Goal: Task Accomplishment & Management: Use online tool/utility

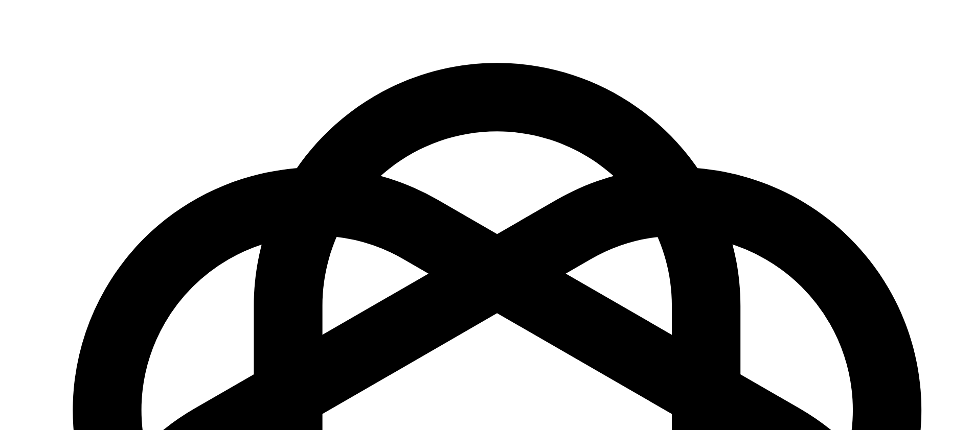
scroll to position [1467, 0]
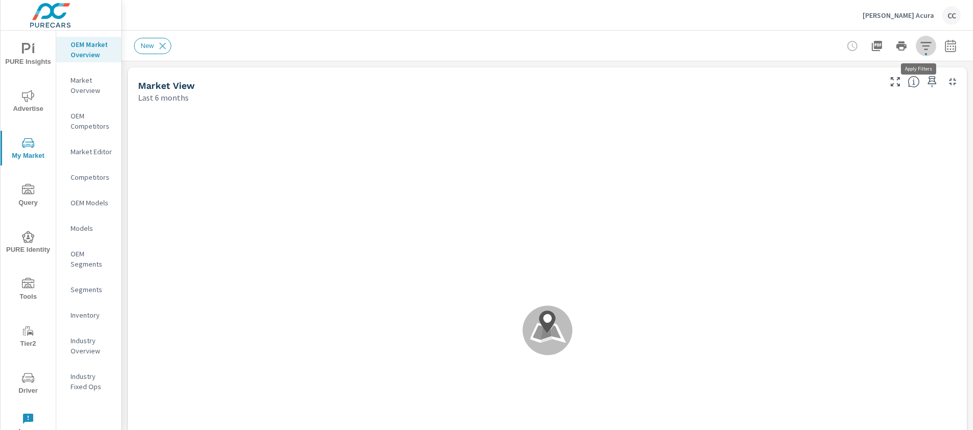
click at [920, 46] on icon "button" at bounding box center [925, 46] width 11 height 8
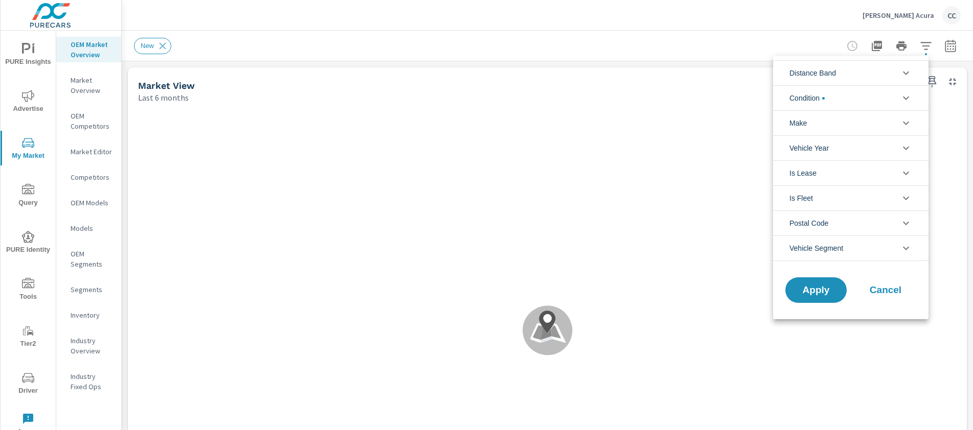
click at [861, 71] on li "Distance Band" at bounding box center [850, 72] width 155 height 25
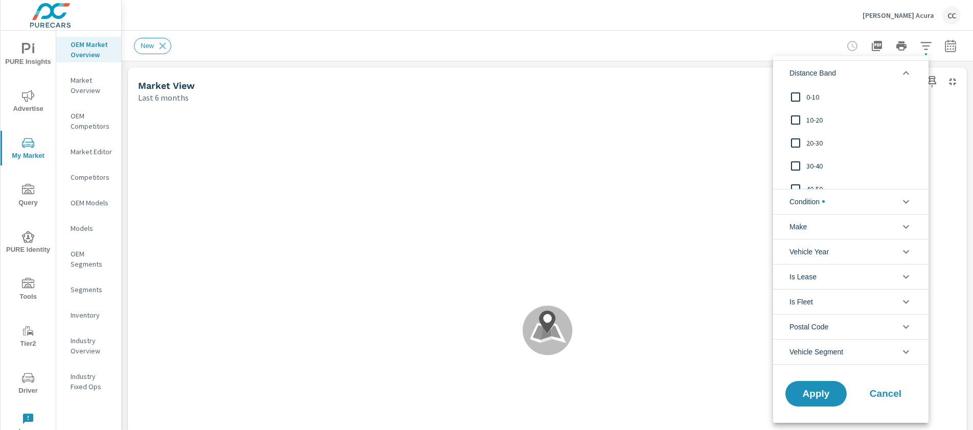
click at [813, 97] on span "0-10" at bounding box center [862, 97] width 112 height 12
click at [811, 116] on span "10-20" at bounding box center [862, 119] width 112 height 12
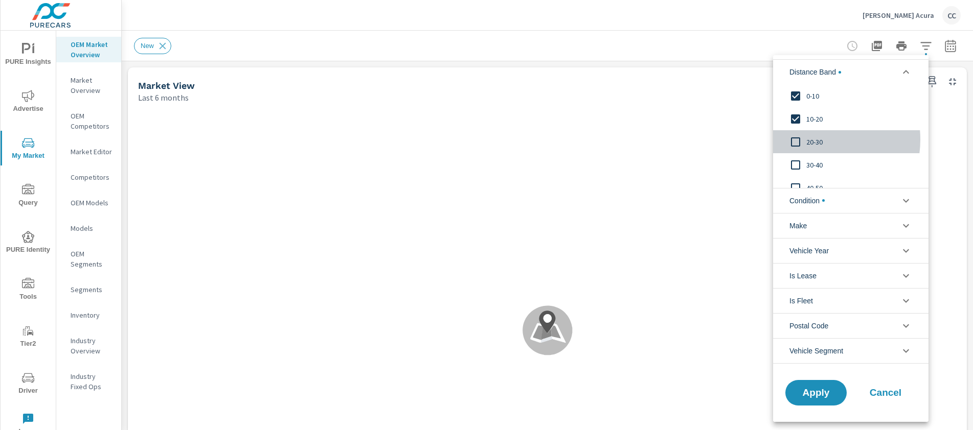
click at [811, 140] on span "20-30" at bounding box center [862, 142] width 112 height 12
click at [820, 202] on span "Condition" at bounding box center [806, 201] width 35 height 25
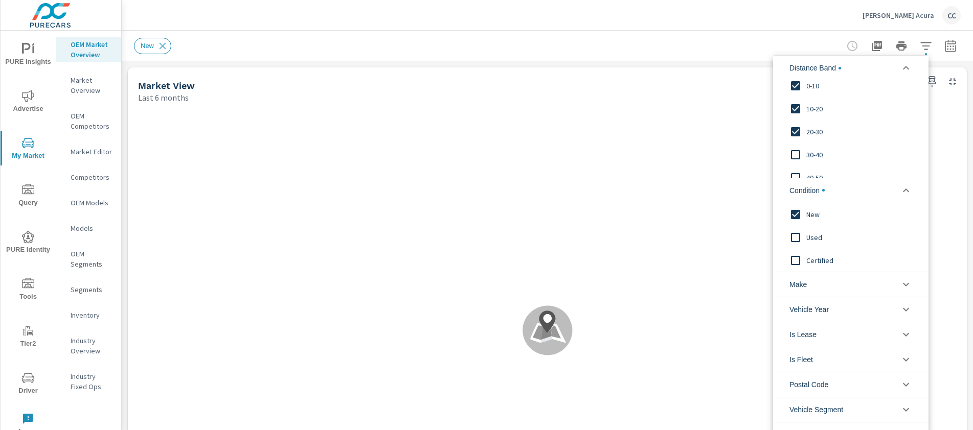
scroll to position [22, 0]
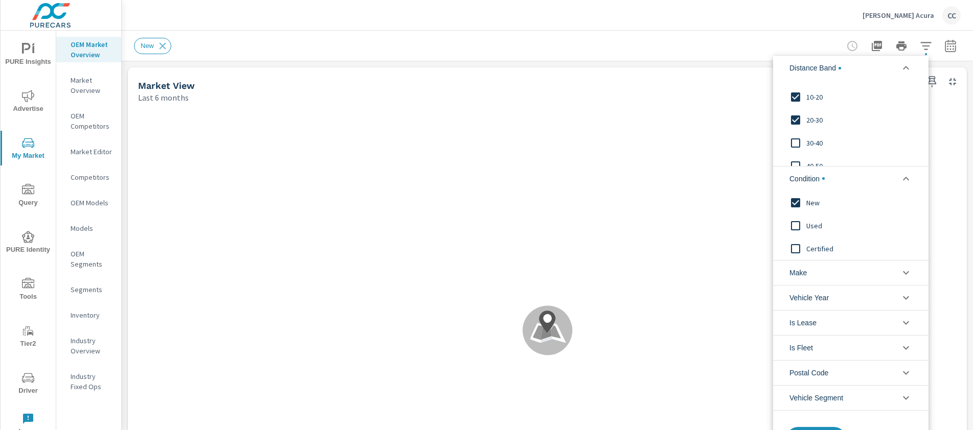
click at [816, 272] on li "Make" at bounding box center [850, 272] width 155 height 25
click at [816, 296] on span "Acura" at bounding box center [862, 296] width 112 height 12
click at [816, 333] on li "Is Lease" at bounding box center [850, 345] width 155 height 25
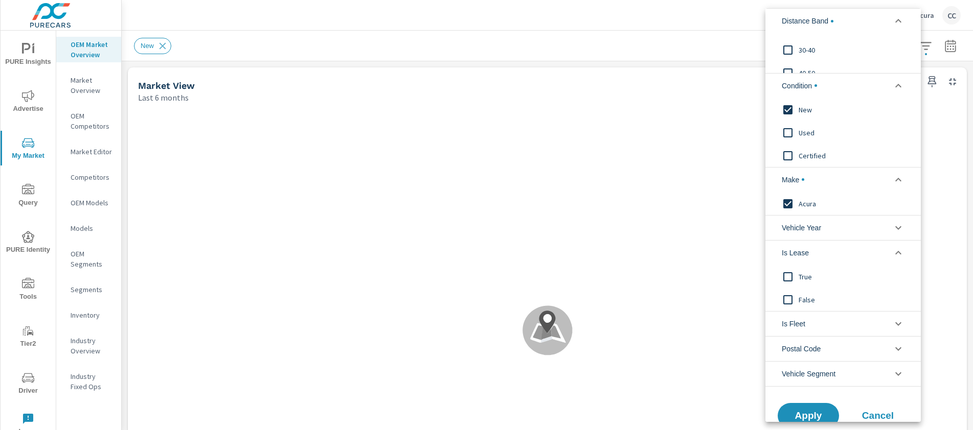
scroll to position [91, 0]
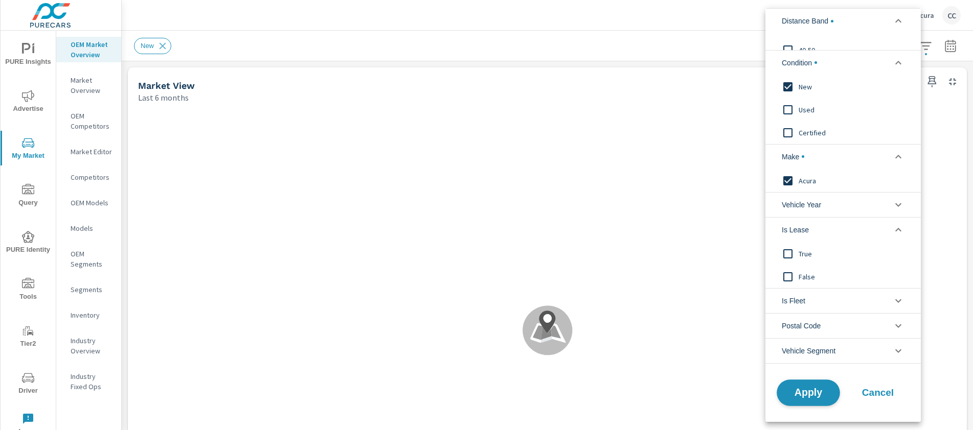
type textarea "True False"
click at [807, 392] on span "Apply" at bounding box center [808, 393] width 42 height 10
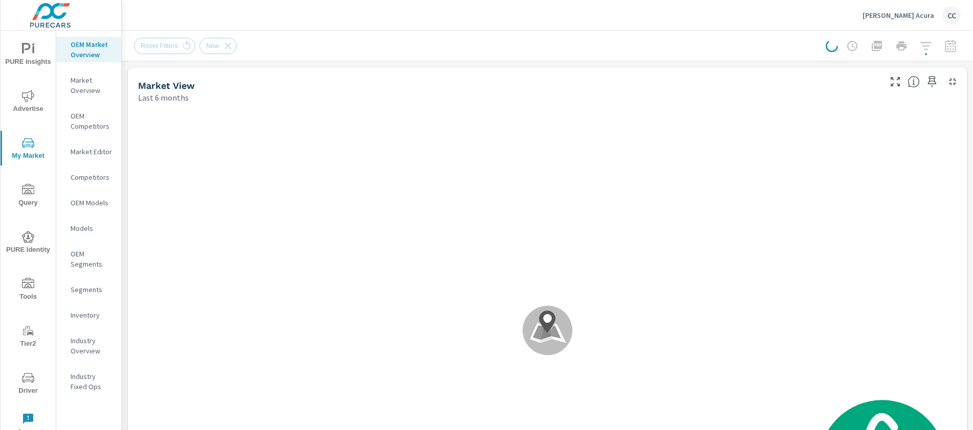
scroll to position [718, 0]
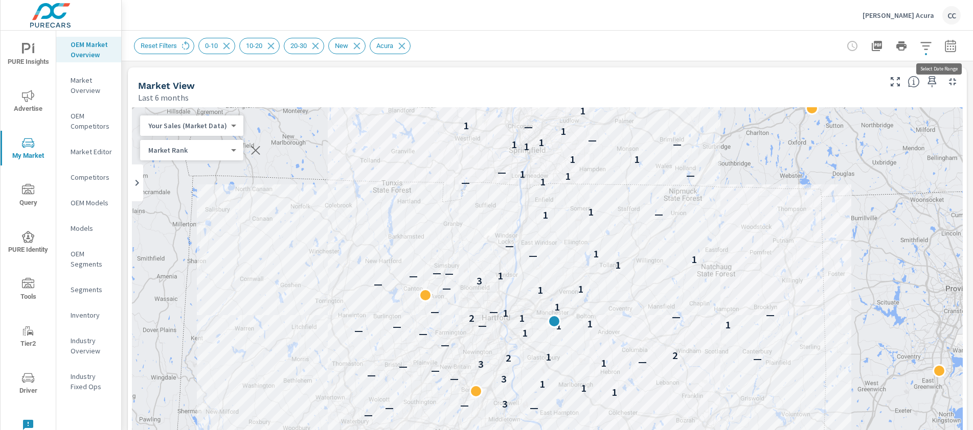
click at [945, 48] on icon "button" at bounding box center [950, 46] width 12 height 12
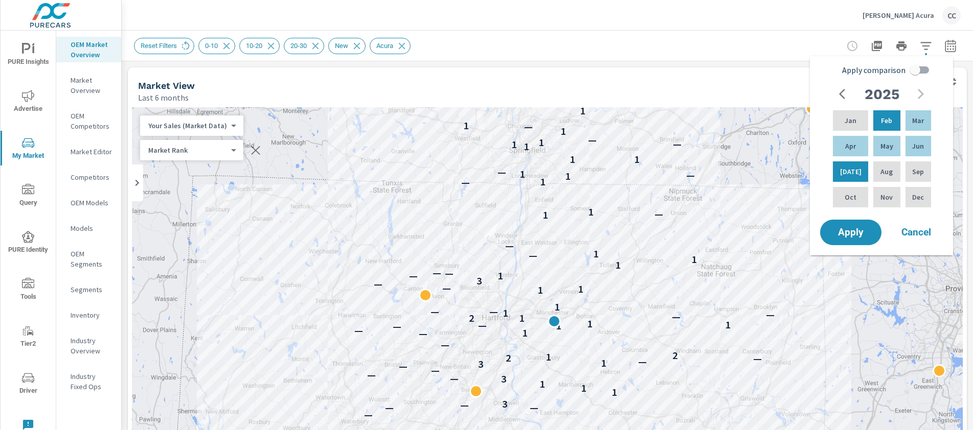
click at [914, 75] on input "Apply comparison" at bounding box center [915, 69] width 58 height 19
checkbox input "true"
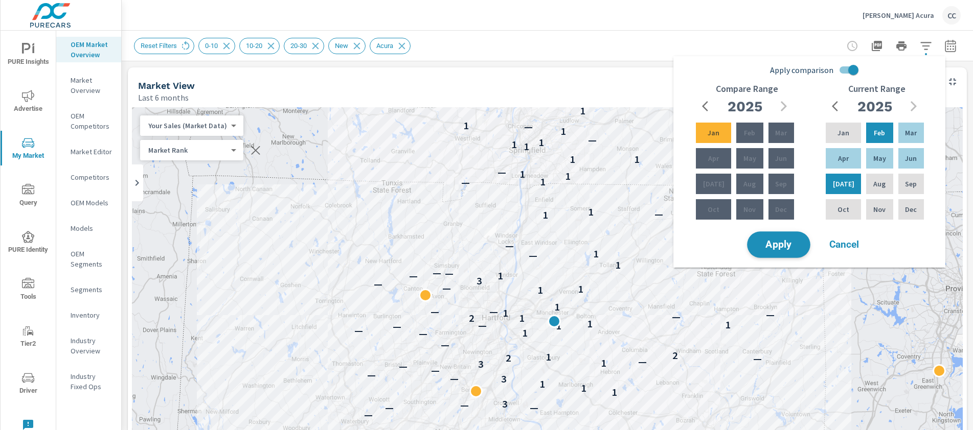
click at [795, 244] on span "Apply" at bounding box center [778, 245] width 42 height 10
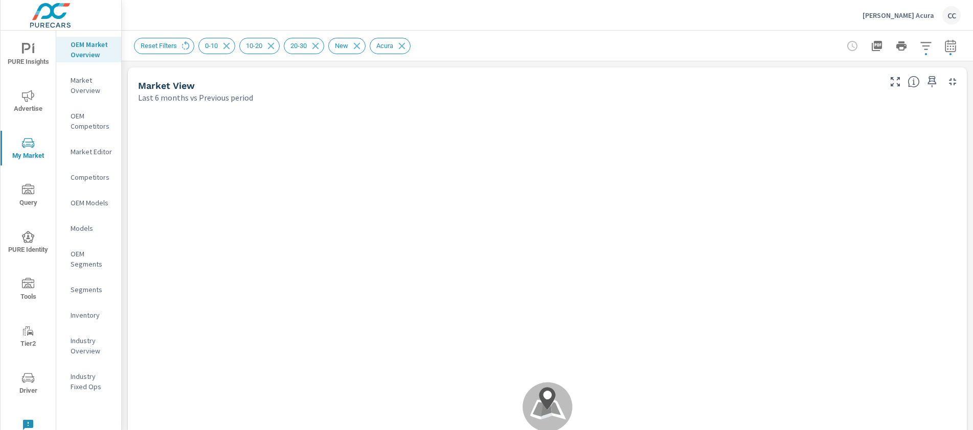
scroll to position [1, 0]
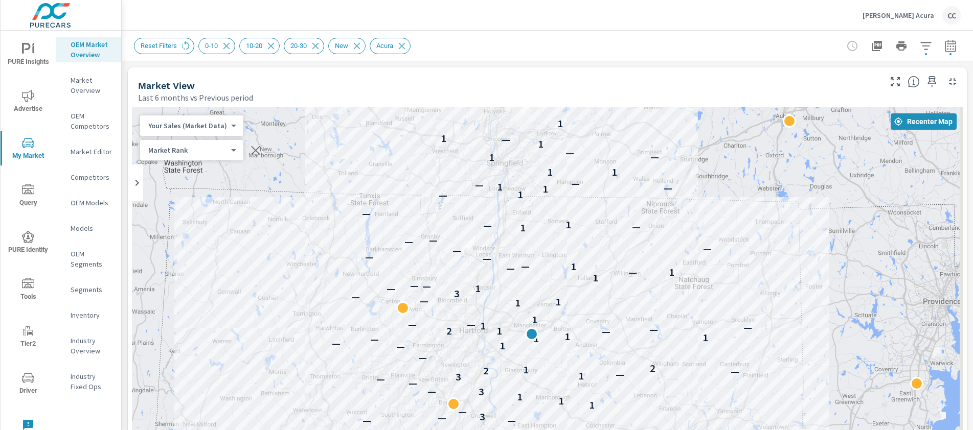
drag, startPoint x: 755, startPoint y: 335, endPoint x: 720, endPoint y: 213, distance: 127.1
click at [725, 235] on div "— — — — — — — — — 1 — 1 — — — 4 — 1 — — — — — — — 3 — 1 1 1 3 — — — 3 1 — — 2 1…" at bounding box center [547, 391] width 831 height 568
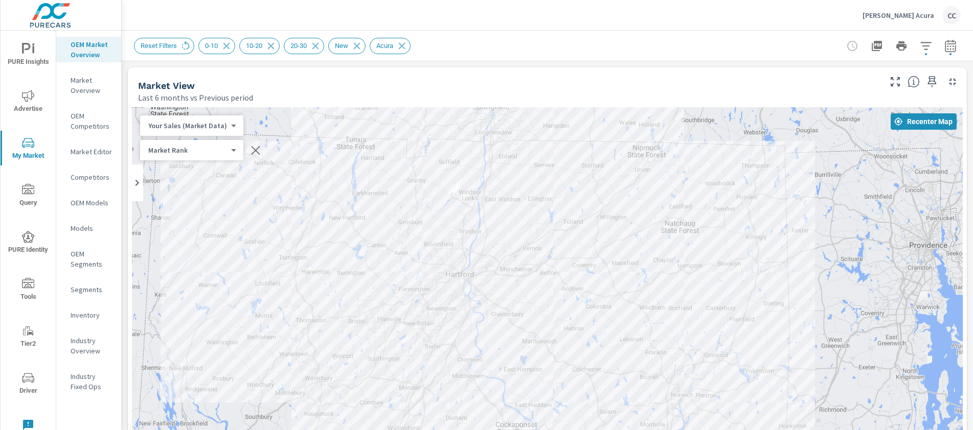
drag, startPoint x: 720, startPoint y: 213, endPoint x: 714, endPoint y: 191, distance: 22.5
click at [714, 191] on div "— — — — — — — — — 1 — 1 — — — 4 — 1 — — — — — — — 3 — 1 1 1 3 — — — 3 1 — — 2 1…" at bounding box center [547, 391] width 831 height 568
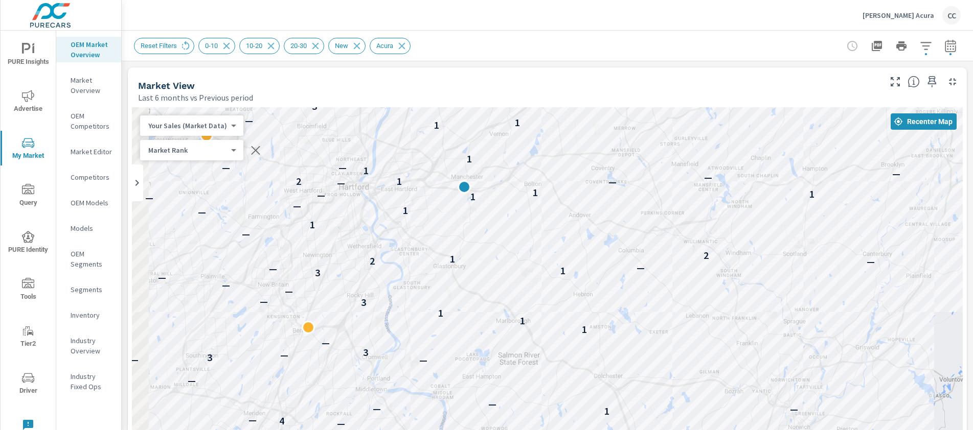
drag, startPoint x: 539, startPoint y: 271, endPoint x: 642, endPoint y: 141, distance: 166.3
click at [642, 141] on div "— — — — — — — — — 1 — 1 — — — — — 4 — 1 — — — — — — — 3 — 3 — 1 1 1 3 — — — — —…" at bounding box center [547, 391] width 831 height 568
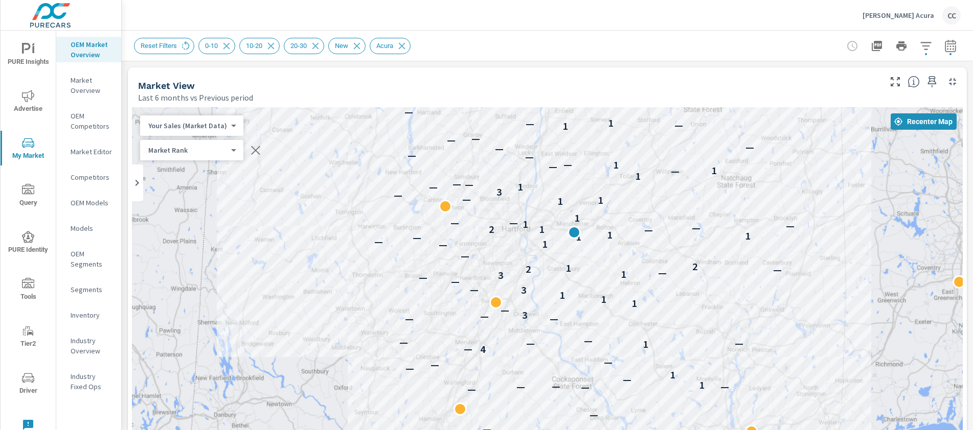
drag, startPoint x: 662, startPoint y: 250, endPoint x: 586, endPoint y: 264, distance: 76.9
click at [611, 257] on div "— — — — — — — — — 1 — 1 — — — 4 — 1 — — — — — — — 3 — 1 1 1 3 — — — 3 1 — — 2 1…" at bounding box center [547, 391] width 831 height 568
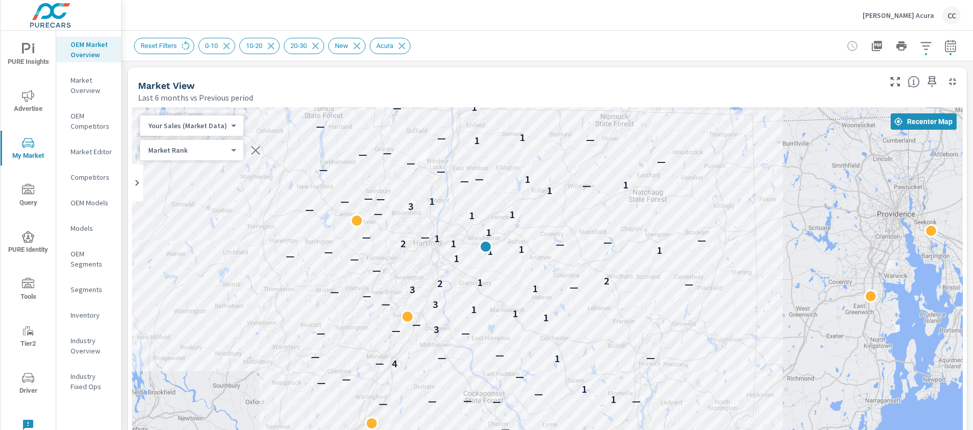
click at [465, 292] on div "— — — — — — — — — 1 — 1 — — — 4 — 1 — — — — — — — 3 — 1 1 1 3 — — — 3 1 — — 2 1…" at bounding box center [547, 391] width 831 height 568
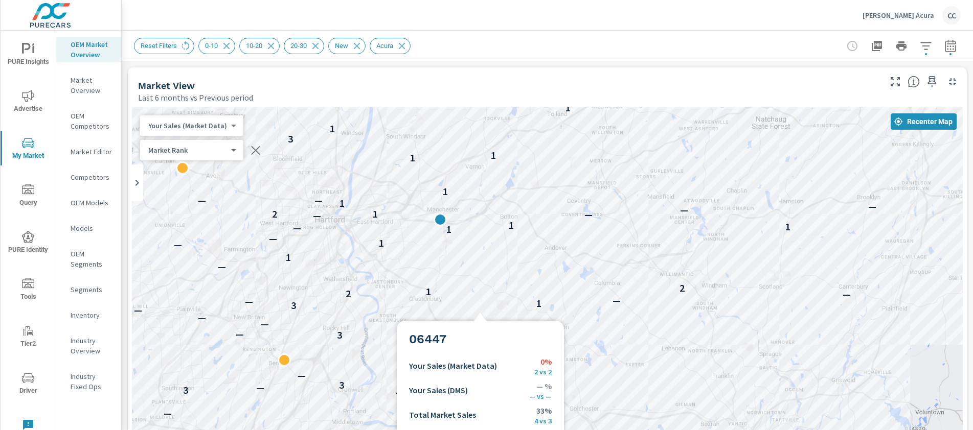
click at [480, 320] on div "— — — — — — — — — 1 — 1 — — — — — 4 — 1 — — — — — — — 3 — 3 — 1 1 1 3 — — — — —…" at bounding box center [547, 391] width 831 height 568
drag, startPoint x: 480, startPoint y: 320, endPoint x: 480, endPoint y: 285, distance: 34.8
click at [480, 317] on div "— — — — — — — — — 1 — 1 — — — — — 4 — 1 — — — — — — — 3 — 3 — 1 1 1 3 — — — — —…" at bounding box center [547, 391] width 831 height 568
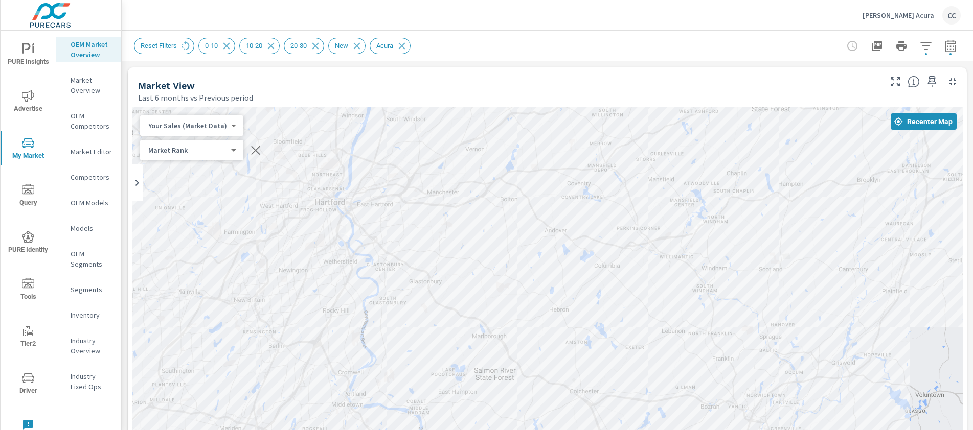
drag, startPoint x: 480, startPoint y: 285, endPoint x: 480, endPoint y: 263, distance: 22.0
click at [480, 263] on div "— — — — — — — — — 1 — 1 — — — — — 4 — 1 — — — — — — — 3 — 3 — 1 1 1 3 — — — — —…" at bounding box center [547, 391] width 831 height 568
